Goal: Transaction & Acquisition: Purchase product/service

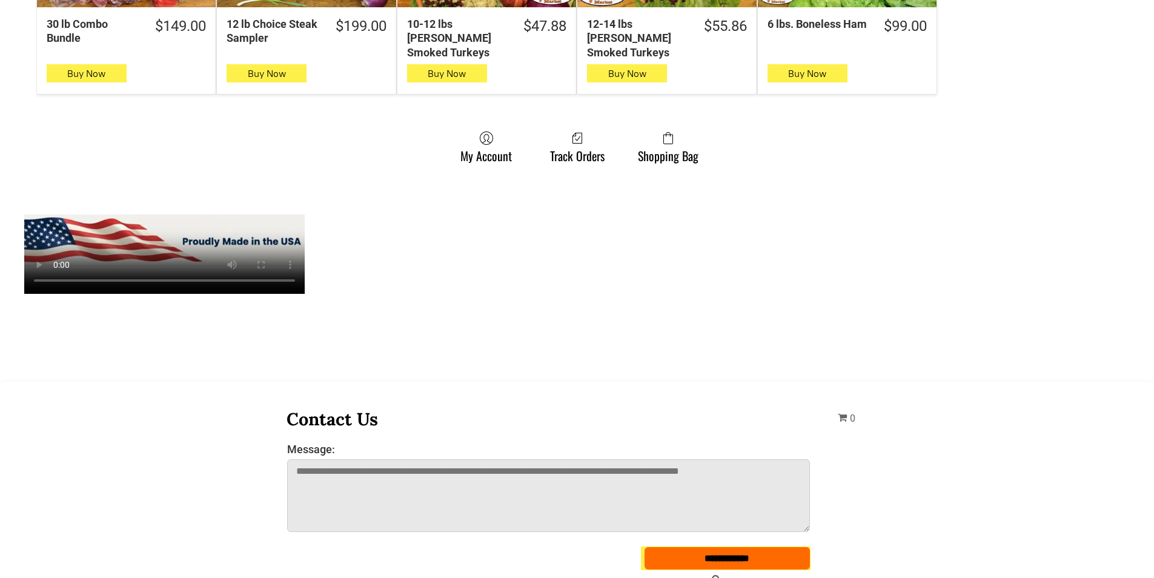
scroll to position [1030, 0]
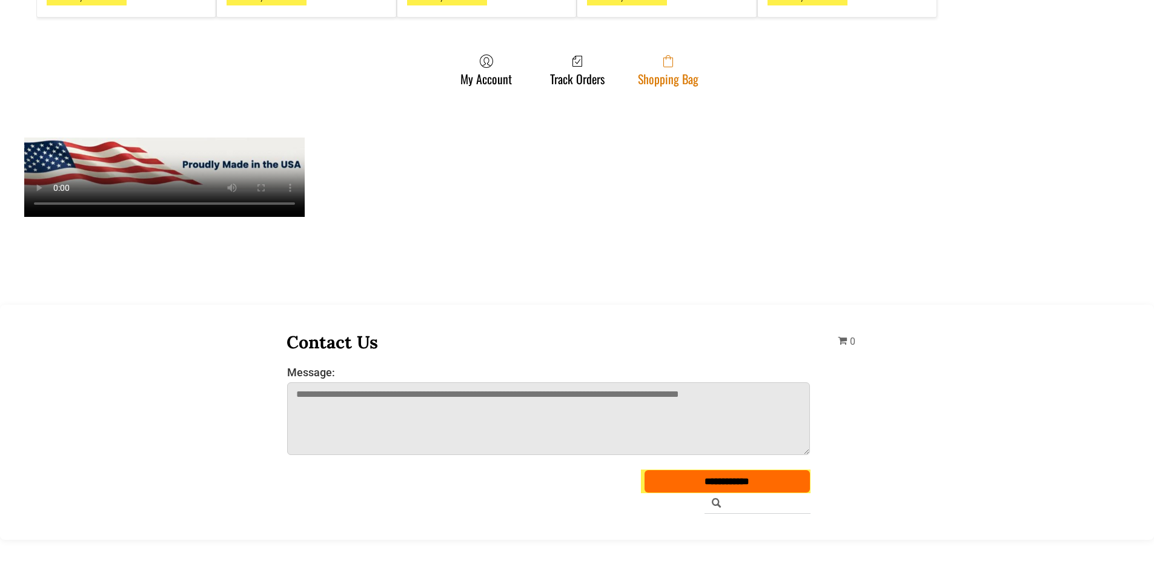
click at [676, 54] on span at bounding box center [668, 61] width 61 height 15
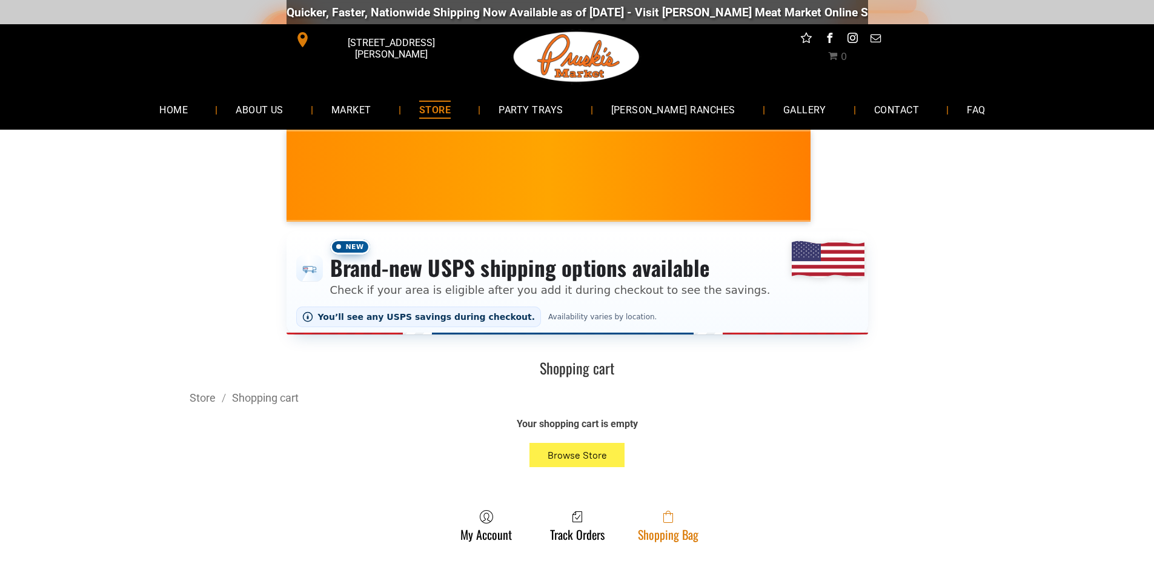
click at [645, 537] on link "Shopping Bag" at bounding box center [668, 525] width 73 height 32
click at [686, 523] on span at bounding box center [668, 516] width 61 height 15
click at [672, 531] on link "Shopping Bag" at bounding box center [668, 525] width 73 height 32
